Goal: Navigation & Orientation: Go to known website

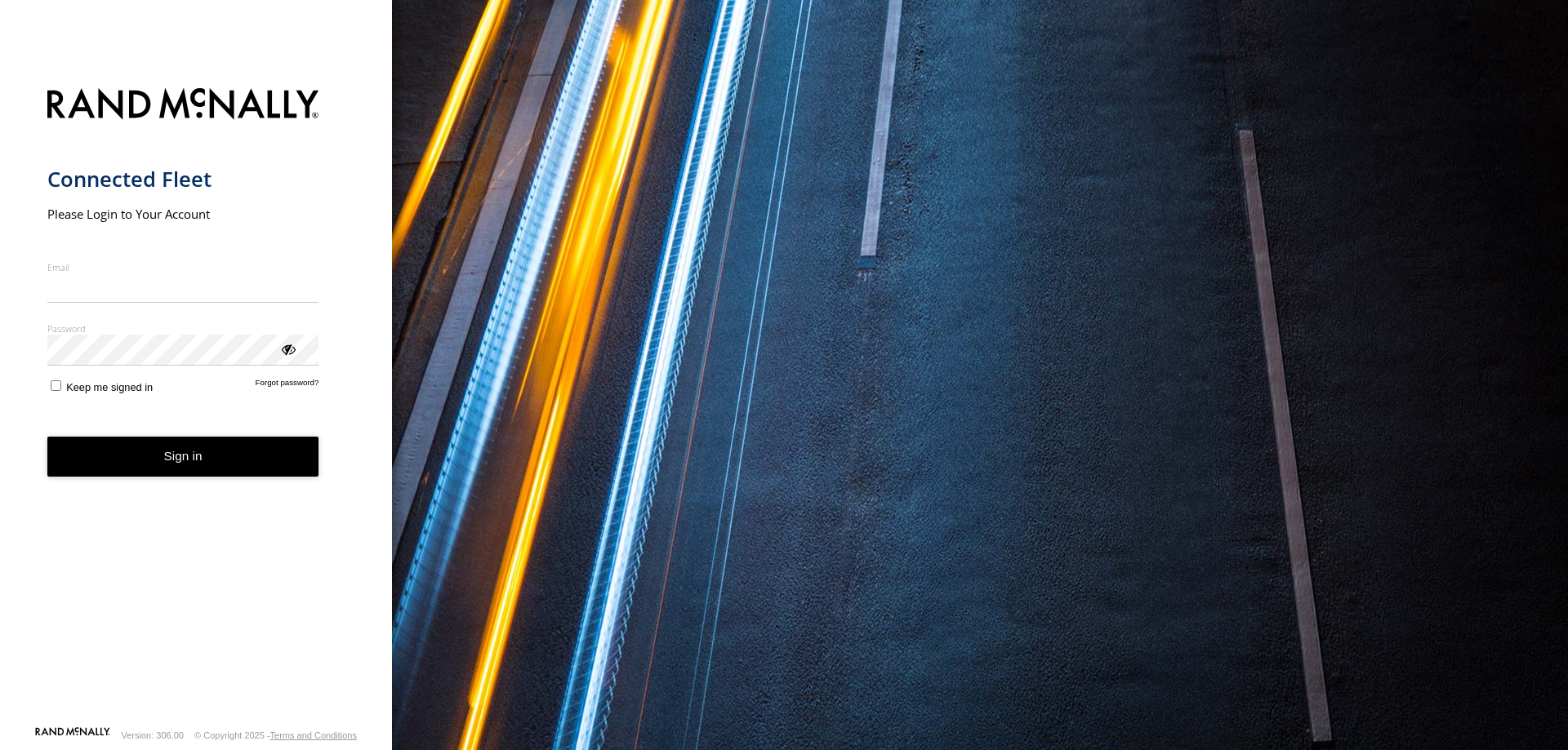
type input "**********"
click at [204, 418] on form "**********" at bounding box center [196, 402] width 298 height 647
click at [183, 452] on button "Sign in" at bounding box center [183, 457] width 272 height 40
